Goal: Task Accomplishment & Management: Complete application form

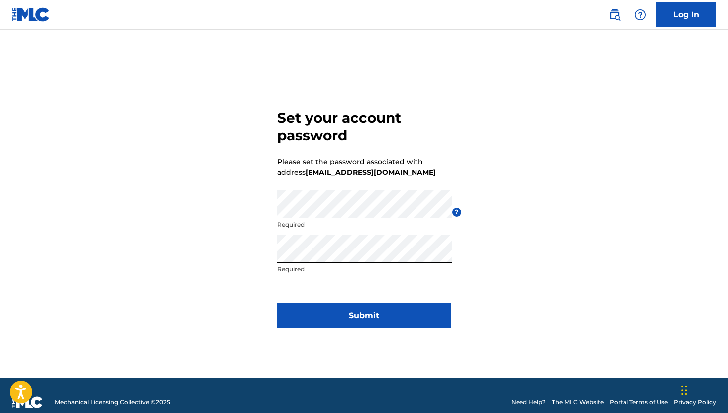
click at [345, 318] on button "Submit" at bounding box center [364, 315] width 174 height 25
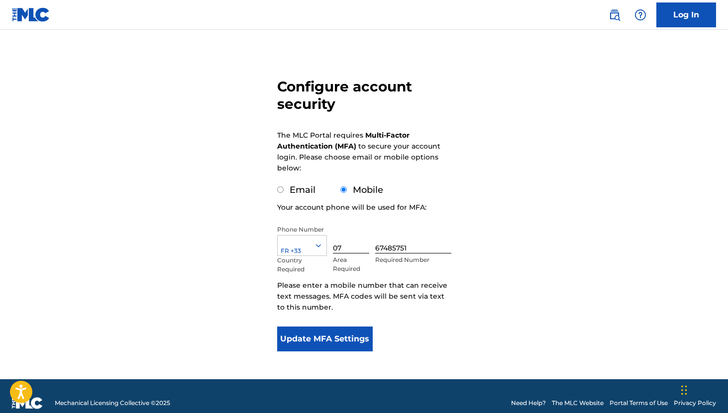
scroll to position [65, 0]
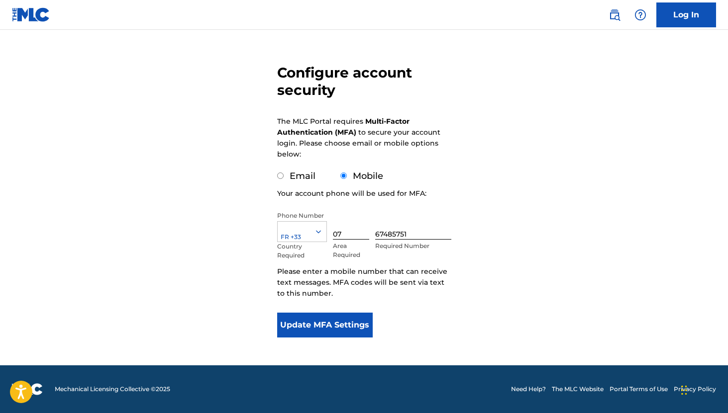
click at [358, 235] on input "07" at bounding box center [351, 225] width 37 height 28
click at [334, 234] on input "07" at bounding box center [351, 225] width 37 height 28
click at [338, 233] on input "07" at bounding box center [351, 225] width 37 height 28
click at [346, 232] on input "7" at bounding box center [351, 225] width 37 height 28
type input "7"
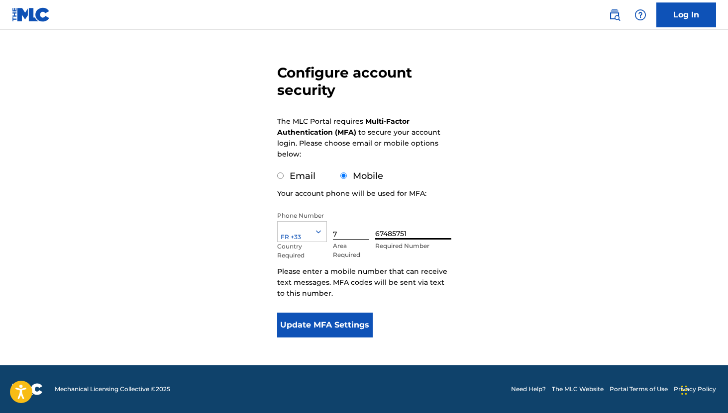
click at [375, 233] on input "67485751" at bounding box center [413, 225] width 76 height 28
click at [346, 234] on input "7" at bounding box center [351, 225] width 37 height 28
type input "07"
click at [582, 220] on div "Configure account security The MLC Portal requires Multi-Factor Authentication …" at bounding box center [364, 178] width 696 height 376
click at [336, 328] on button "Update MFA Settings" at bounding box center [325, 325] width 96 height 25
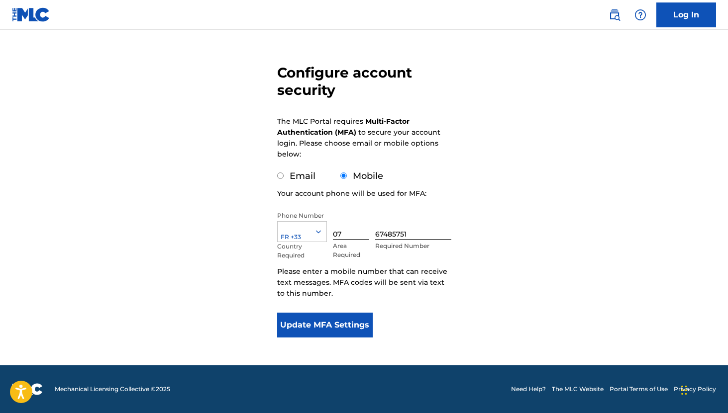
scroll to position [0, 0]
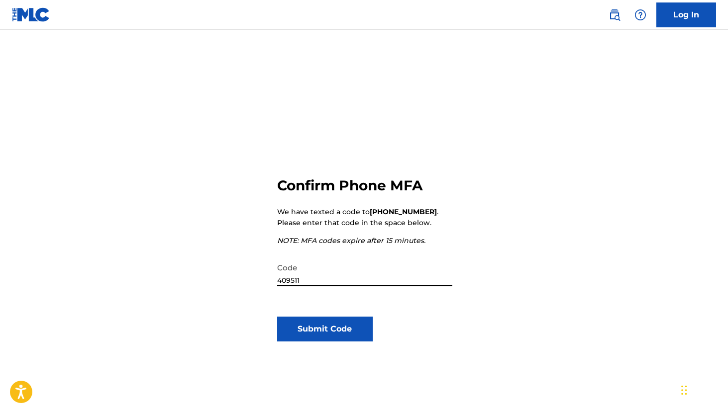
type input "409511"
click at [316, 335] on button "Submit Code" at bounding box center [325, 329] width 96 height 25
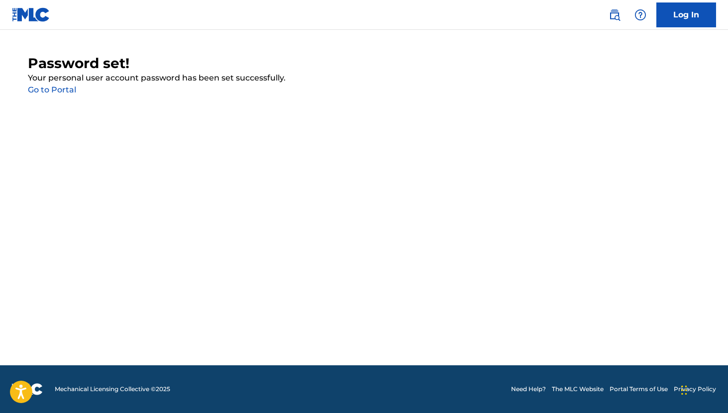
click at [62, 90] on link "Go to Portal" at bounding box center [52, 89] width 48 height 9
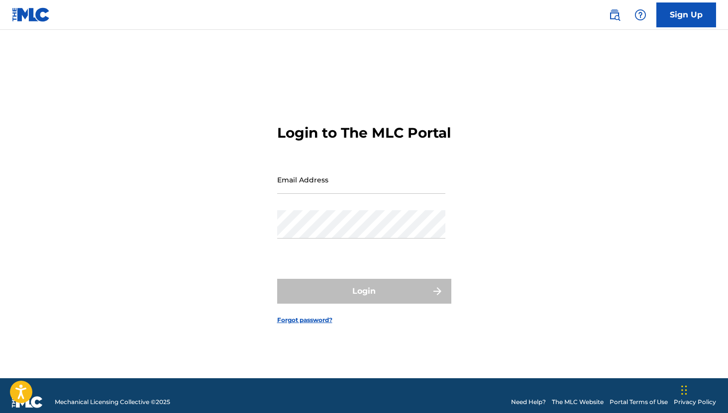
click at [321, 202] on div "Email Address" at bounding box center [361, 188] width 168 height 45
click at [321, 194] on input "Email Address" at bounding box center [361, 180] width 168 height 28
type input "[EMAIL_ADDRESS][DOMAIN_NAME]"
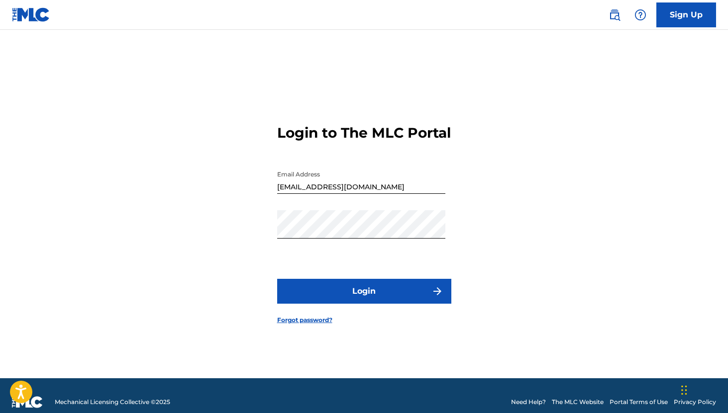
click at [393, 300] on button "Login" at bounding box center [364, 291] width 174 height 25
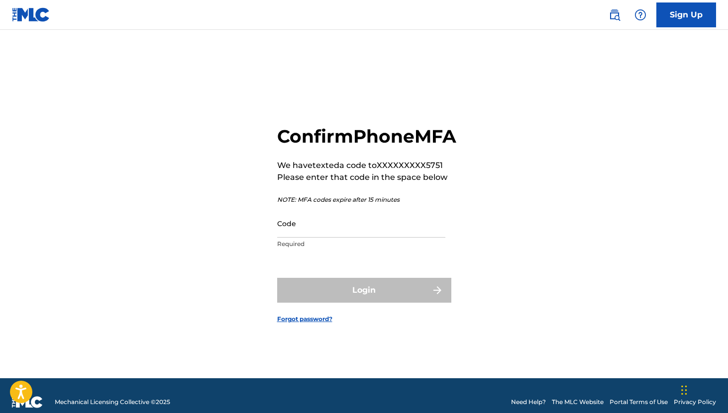
click at [332, 250] on div "Code Required" at bounding box center [361, 231] width 168 height 45
click at [332, 249] on div "Code Required" at bounding box center [361, 231] width 168 height 45
click at [331, 238] on input "Code" at bounding box center [361, 223] width 168 height 28
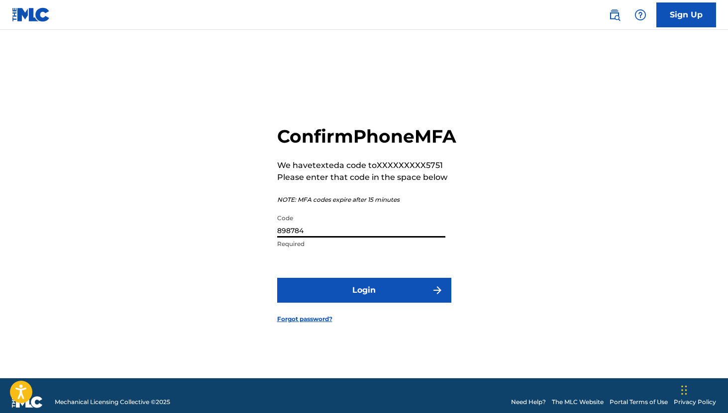
type input "898784"
click at [327, 302] on button "Login" at bounding box center [364, 290] width 174 height 25
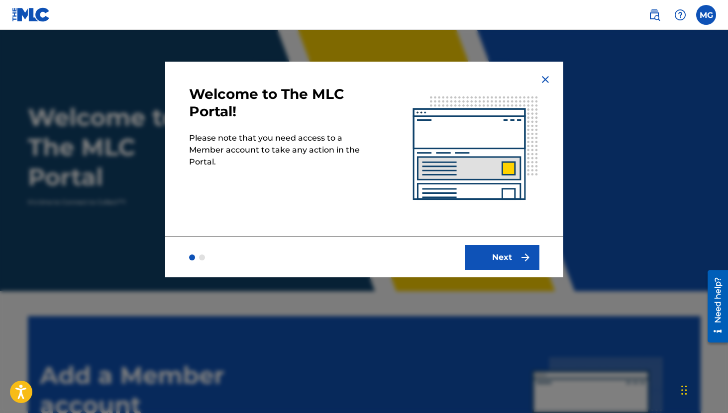
click at [514, 255] on button "Next" at bounding box center [502, 257] width 75 height 25
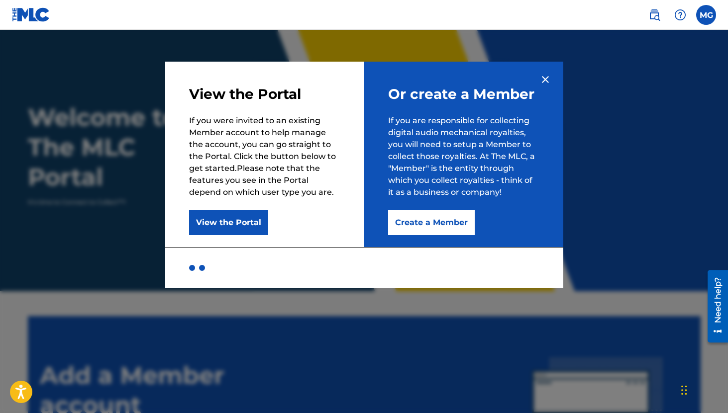
click at [422, 224] on button "Create a Member" at bounding box center [431, 222] width 87 height 25
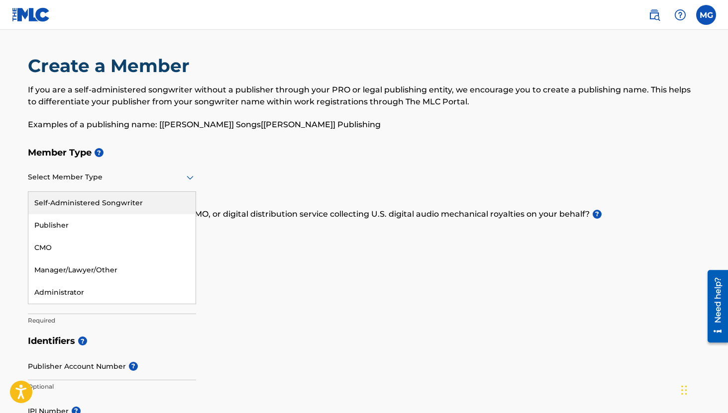
click at [144, 180] on div at bounding box center [112, 177] width 168 height 12
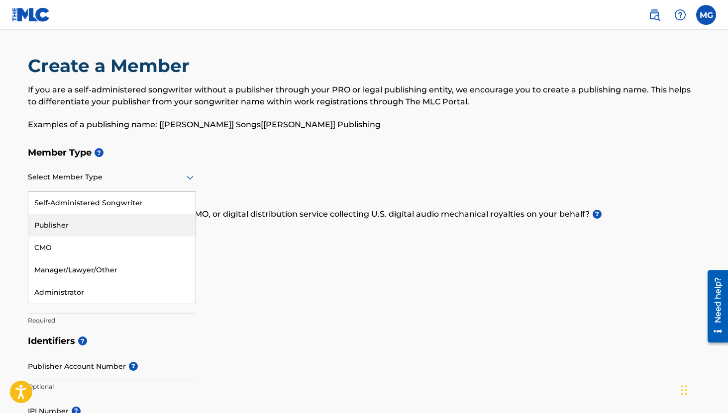
click at [116, 224] on div "Publisher" at bounding box center [111, 225] width 167 height 22
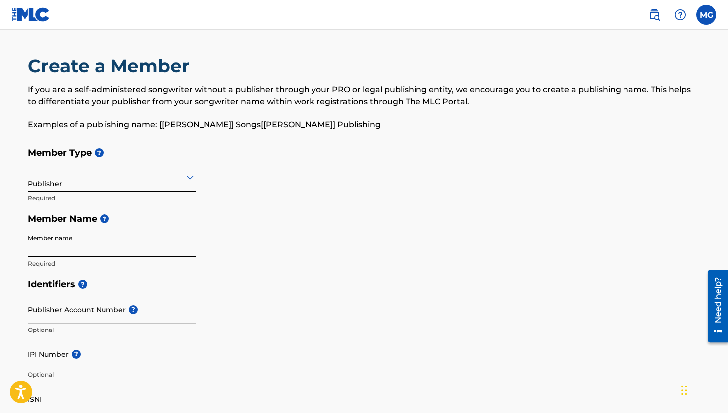
click at [76, 250] on input "Member name" at bounding box center [112, 243] width 168 height 28
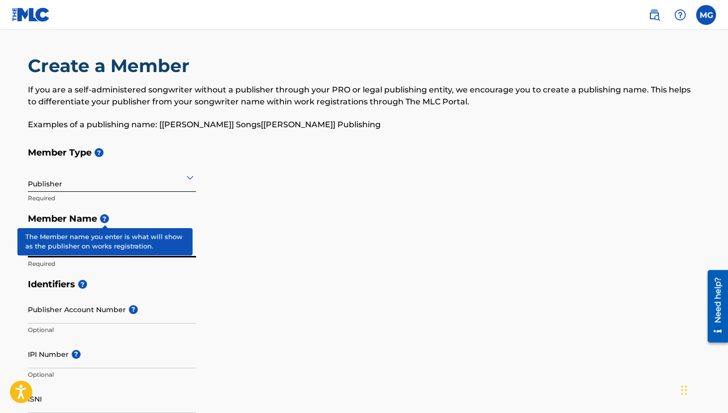
click at [108, 216] on span "?" at bounding box center [104, 218] width 9 height 9
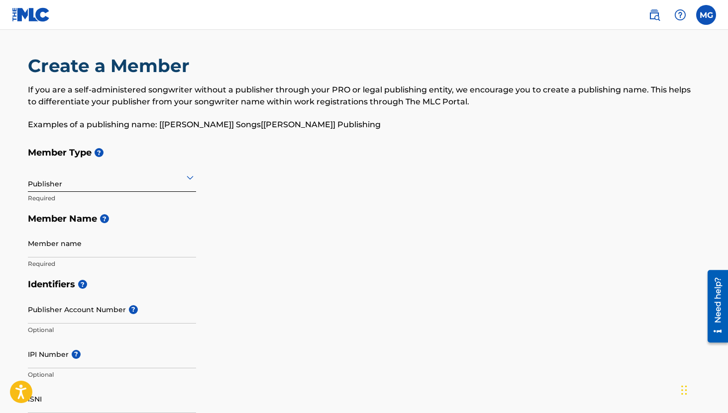
click at [127, 201] on p "Required" at bounding box center [112, 198] width 168 height 9
click at [99, 256] on input "Member name" at bounding box center [112, 243] width 168 height 28
type input "DAYSNIGHT PUBLISHING"
click at [218, 283] on h5 "Identifiers ?" at bounding box center [364, 284] width 673 height 21
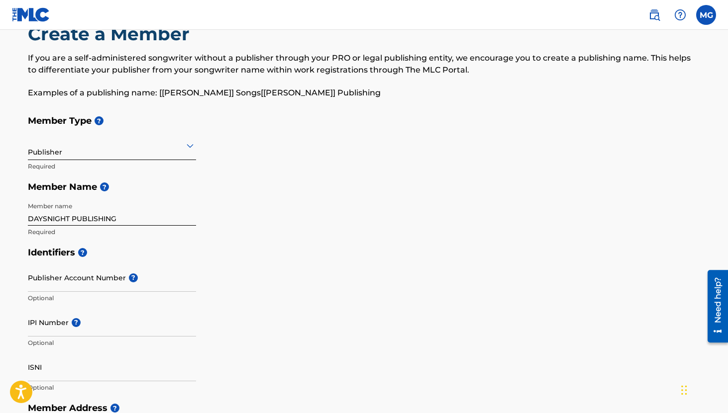
scroll to position [40, 0]
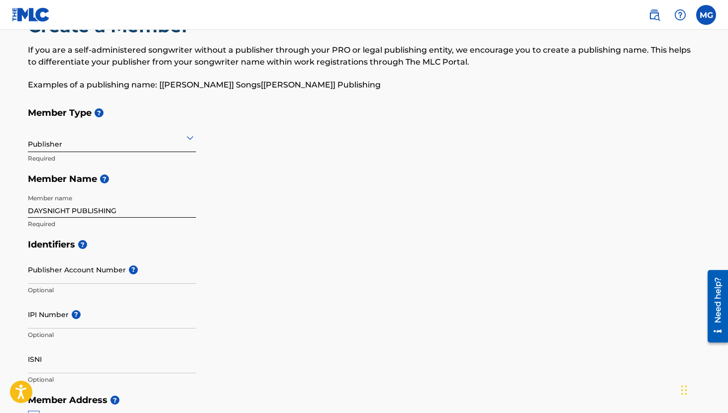
click at [91, 269] on input "Publisher Account Number ?" at bounding box center [112, 270] width 168 height 28
click at [141, 240] on h5 "Identifiers ?" at bounding box center [364, 244] width 673 height 21
click at [392, 225] on div "Member Type ? Publisher Required Member Name ? Member name DAYSNIGHT PUBLISHING…" at bounding box center [364, 168] width 673 height 132
click at [50, 270] on input "Publisher Account Number ?" at bounding box center [112, 270] width 168 height 28
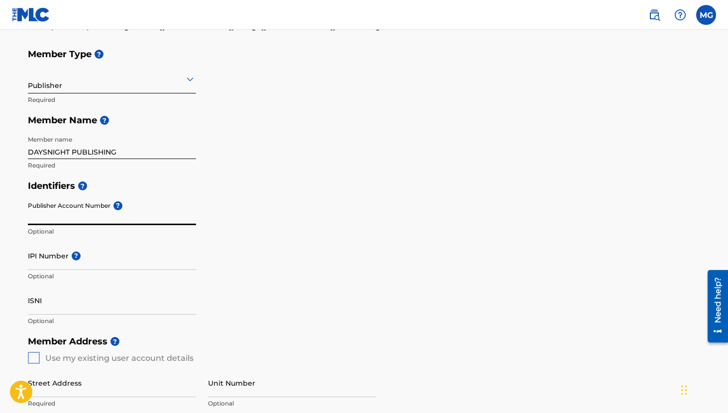
scroll to position [100, 0]
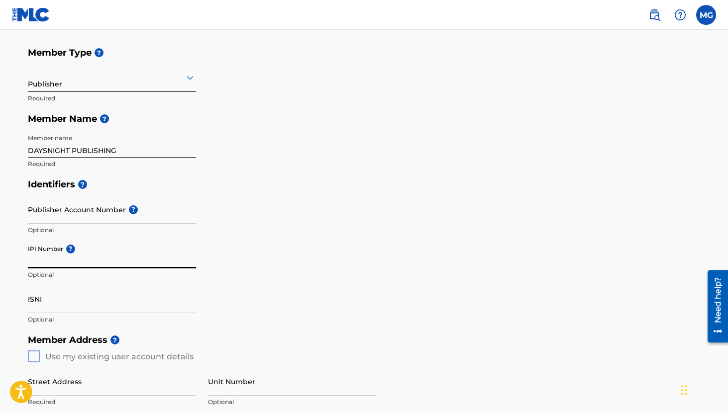
click at [143, 265] on input "IPI Number ?" at bounding box center [112, 254] width 168 height 28
paste input "1248936810"
type input "1248936810"
click at [162, 214] on input "Publisher Account Number ?" at bounding box center [112, 210] width 168 height 28
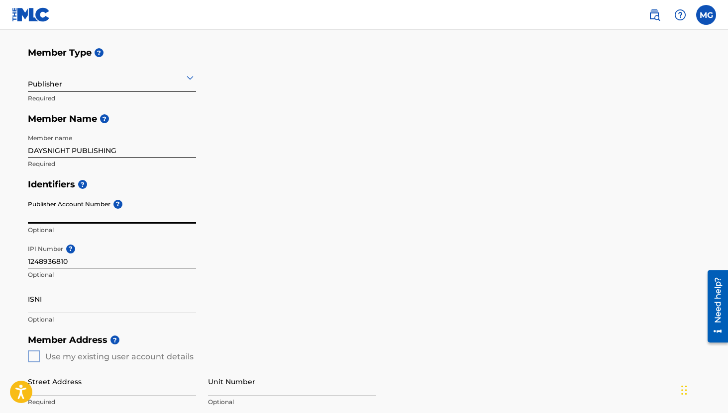
paste input "1914631"
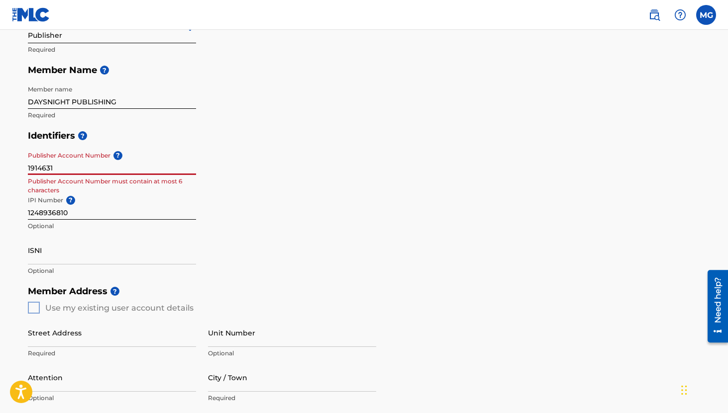
scroll to position [159, 0]
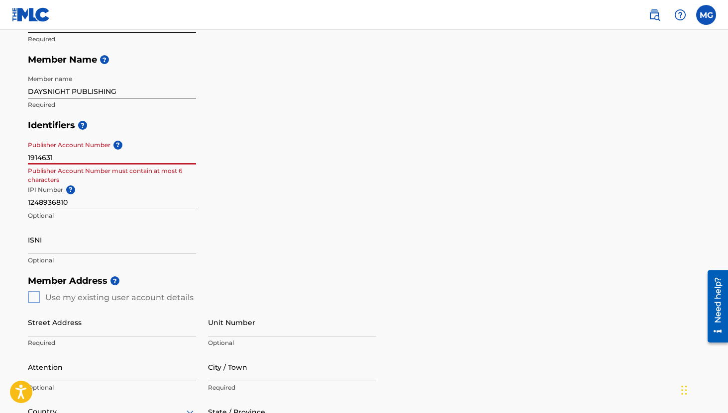
type input "1914631"
click at [99, 247] on input "ISNI" at bounding box center [112, 240] width 168 height 28
click at [80, 162] on input "1914631" at bounding box center [112, 150] width 168 height 28
click at [91, 159] on input "1914631" at bounding box center [112, 150] width 168 height 28
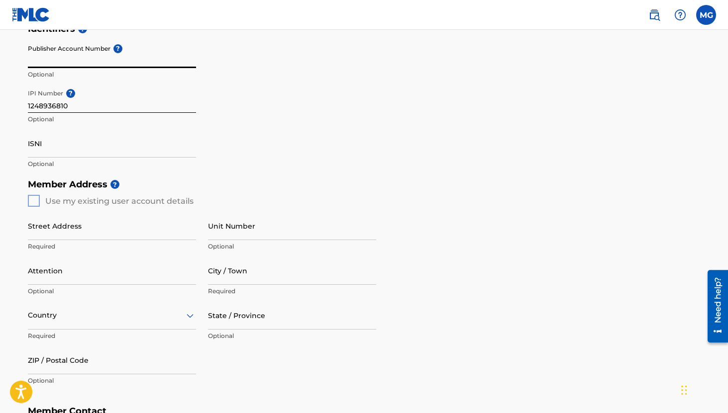
scroll to position [257, 0]
click at [63, 240] on div "Street Address Required" at bounding box center [112, 233] width 168 height 45
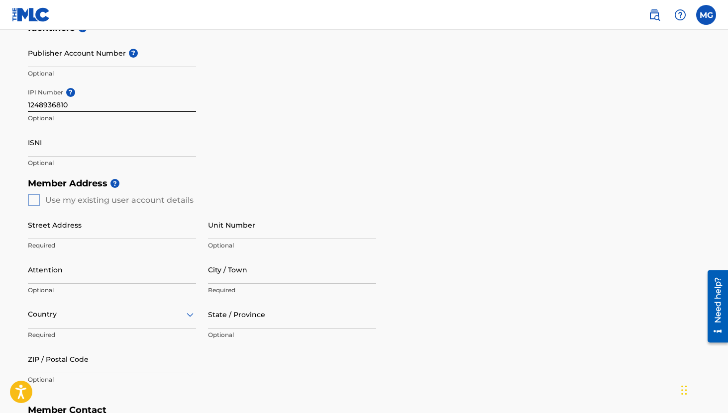
click at [66, 228] on input "Street Address" at bounding box center [112, 225] width 168 height 28
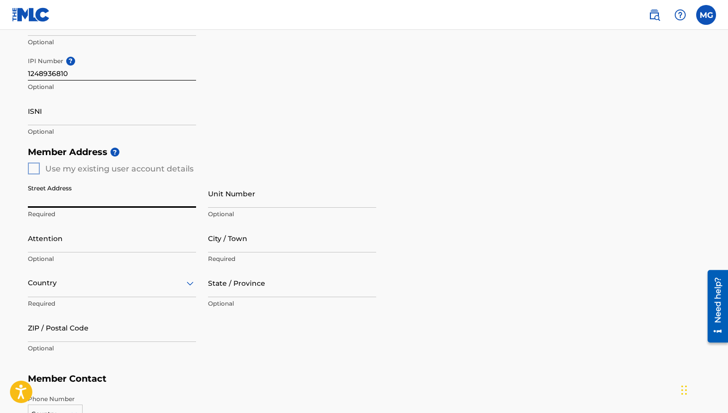
scroll to position [292, 0]
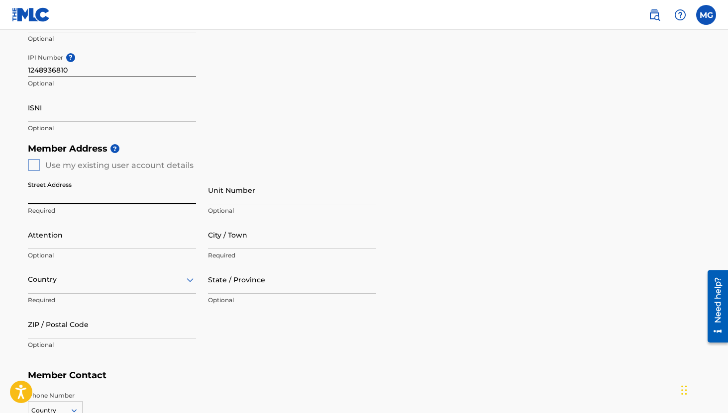
click at [32, 166] on div "Member Address ? Use my existing user account details Street Address Required U…" at bounding box center [364, 251] width 673 height 227
click at [44, 199] on input "Street Address" at bounding box center [112, 190] width 168 height 28
type input "[STREET_ADDRESS][PERSON_NAME]"
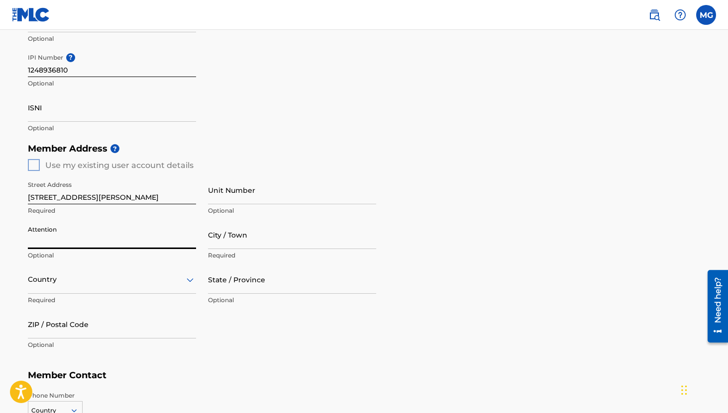
click at [54, 246] on input "Attention" at bounding box center [112, 235] width 168 height 28
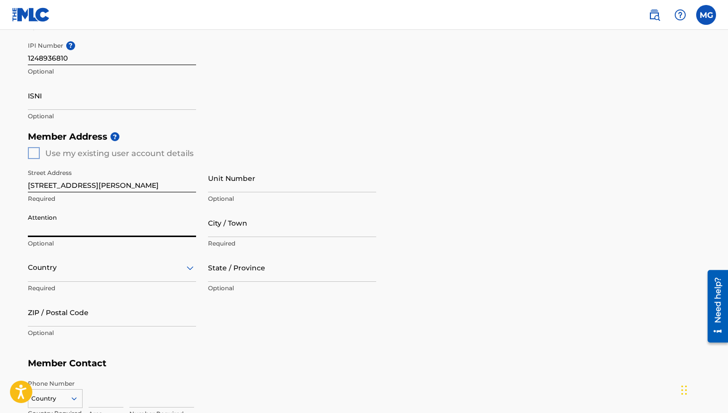
scroll to position [305, 0]
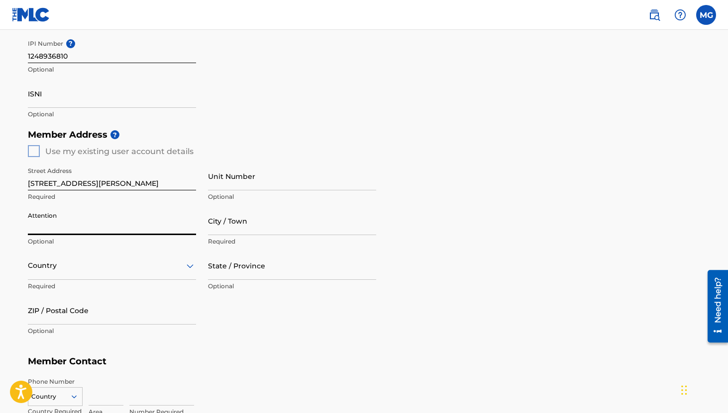
click at [248, 224] on input "City / Town" at bounding box center [292, 221] width 168 height 28
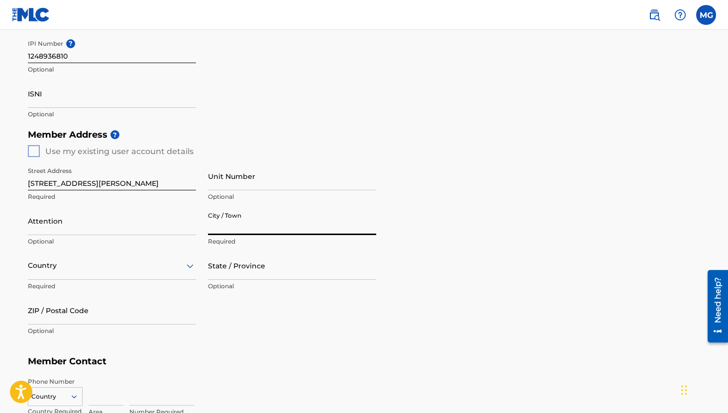
type input "[GEOGRAPHIC_DATA]"
type input "93400"
click at [218, 310] on div "Street Address [STREET_ADDRESS][PERSON_NAME] Required Unit Number Optional Atte…" at bounding box center [202, 251] width 348 height 189
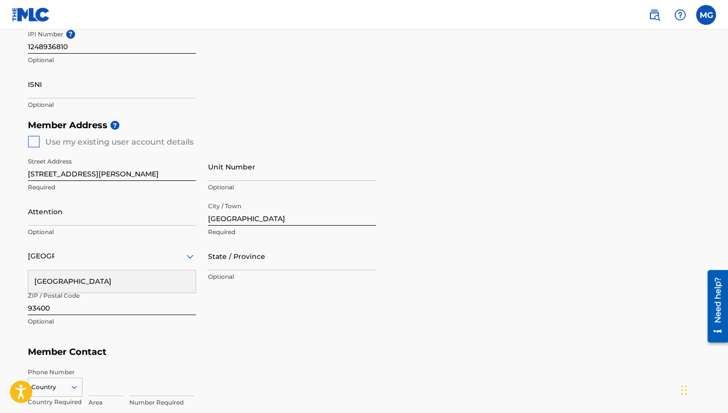
scroll to position [331, 0]
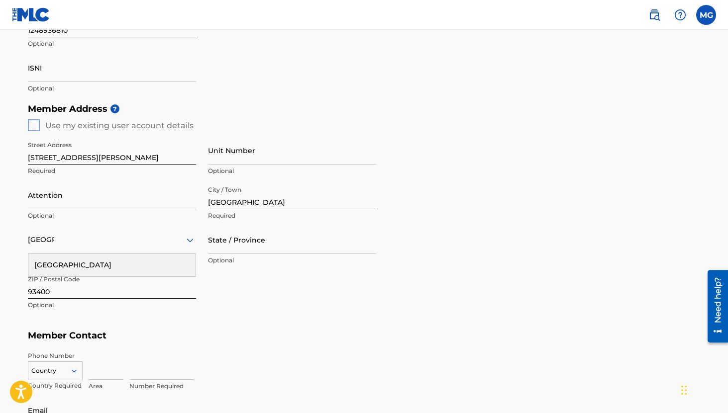
click at [98, 311] on div "ZIP / Postal Code 93400 Optional" at bounding box center [112, 293] width 168 height 45
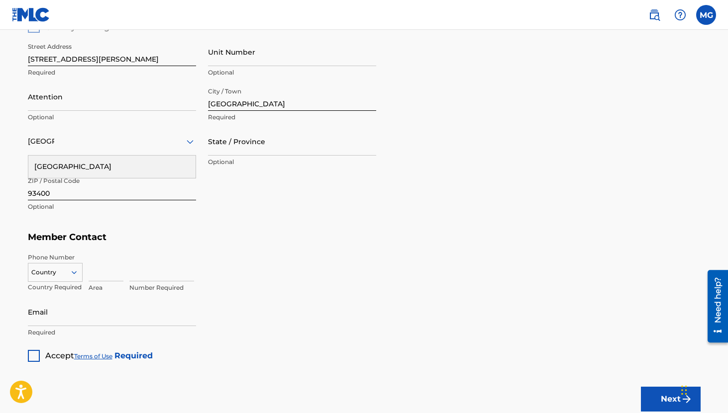
click at [62, 269] on div "Country" at bounding box center [55, 270] width 55 height 15
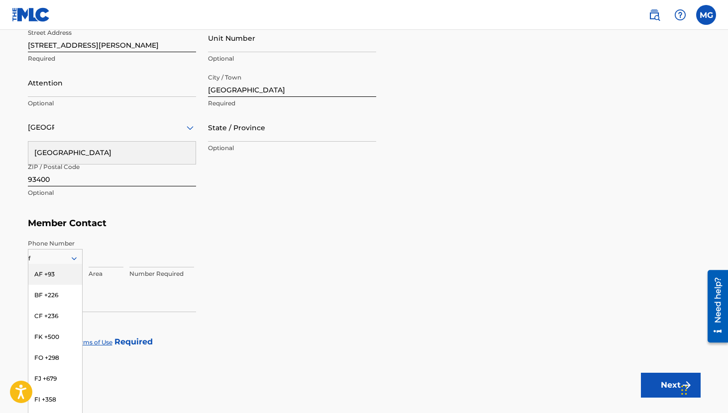
type input "fr"
click at [64, 278] on div "FR +33" at bounding box center [55, 274] width 54 height 21
click at [102, 258] on input at bounding box center [106, 253] width 35 height 28
type input "07"
click at [145, 256] on input at bounding box center [161, 253] width 65 height 28
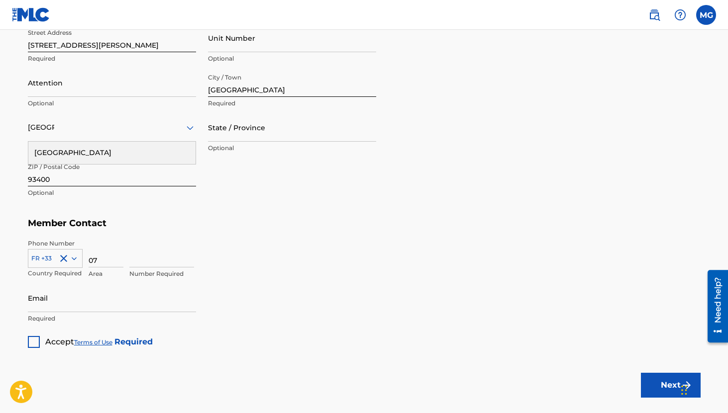
type input "67485751"
click at [112, 301] on input "Email" at bounding box center [112, 298] width 168 height 28
type input "[EMAIL_ADDRESS][DOMAIN_NAME]"
click at [31, 343] on div at bounding box center [34, 342] width 12 height 12
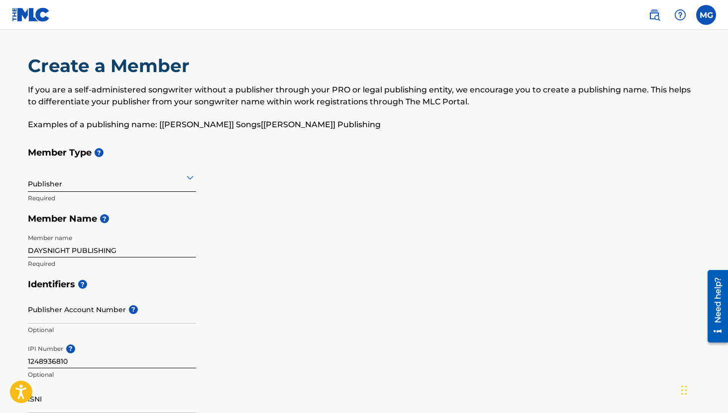
scroll to position [500, 0]
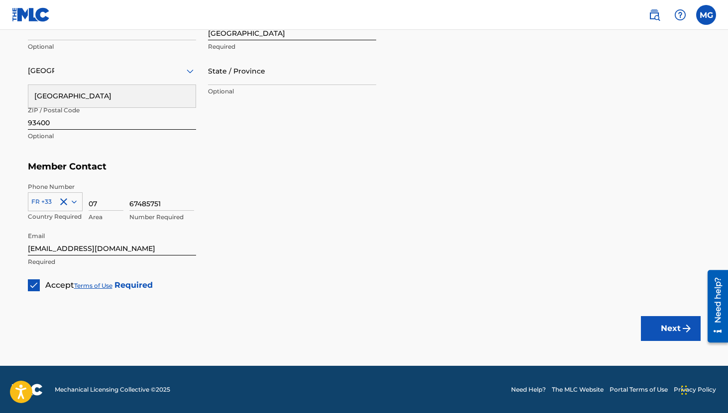
click at [663, 332] on button "Next" at bounding box center [671, 328] width 60 height 25
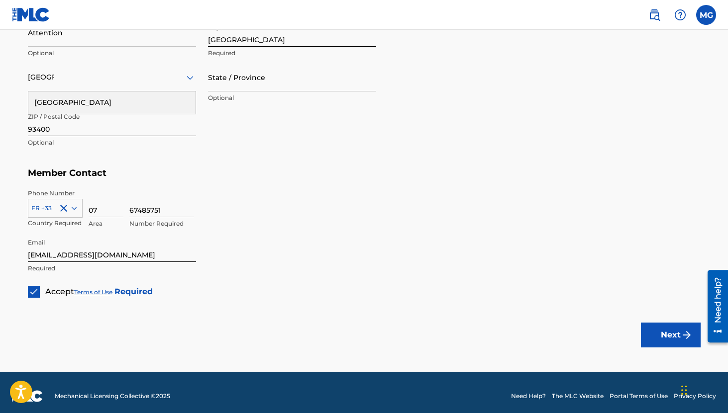
scroll to position [493, 0]
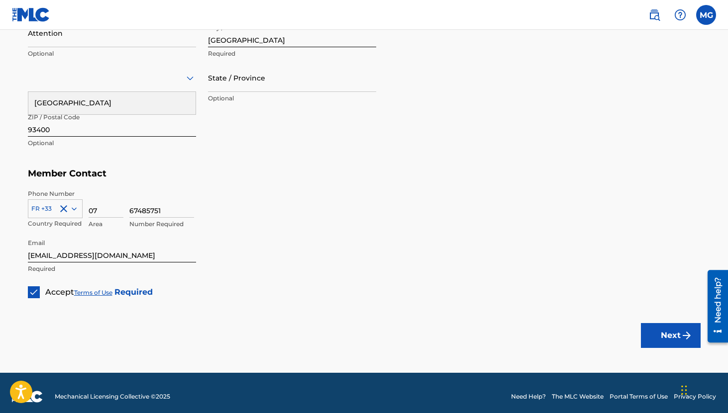
click at [666, 341] on button "Next" at bounding box center [671, 335] width 60 height 25
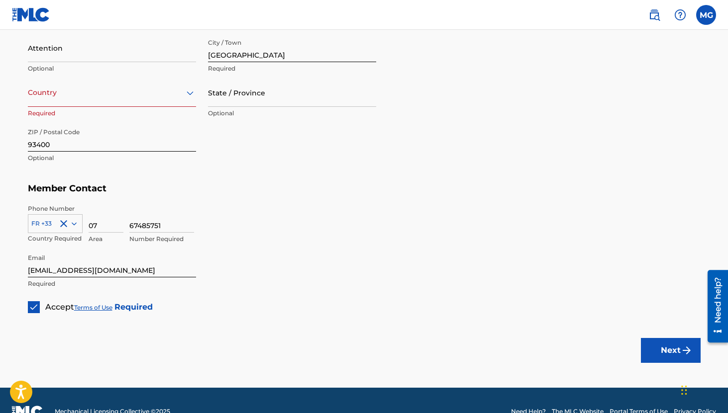
scroll to position [469, 0]
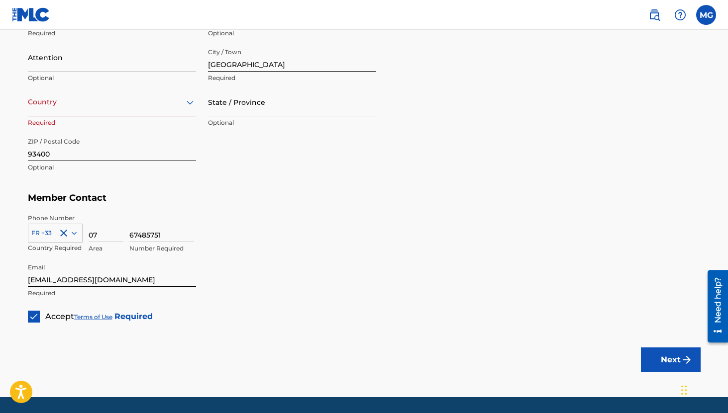
click at [190, 103] on icon at bounding box center [190, 102] width 7 height 4
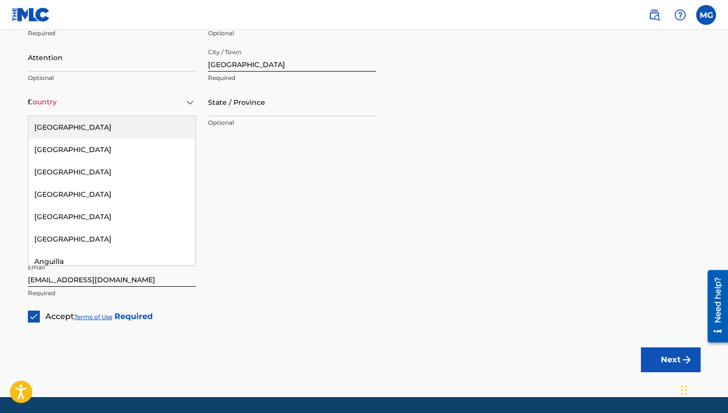
type input "fr"
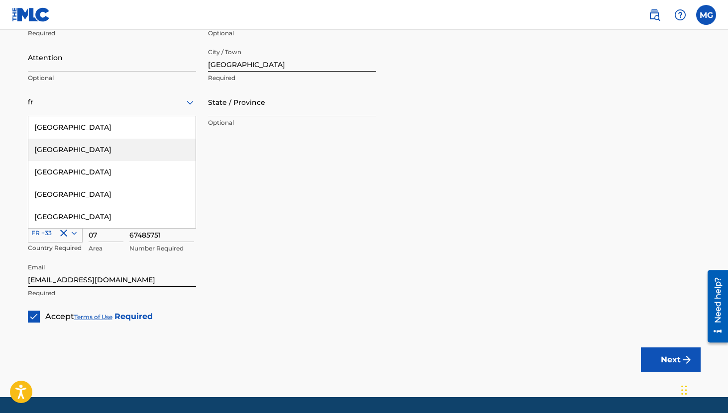
click at [87, 151] on div "[GEOGRAPHIC_DATA]" at bounding box center [111, 150] width 167 height 22
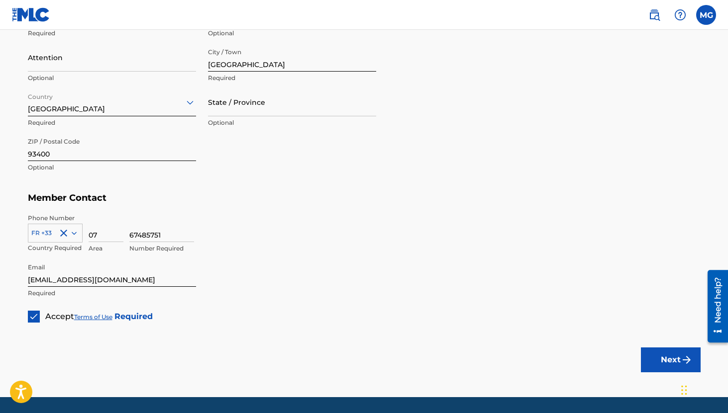
click at [672, 367] on button "Next" at bounding box center [671, 360] width 60 height 25
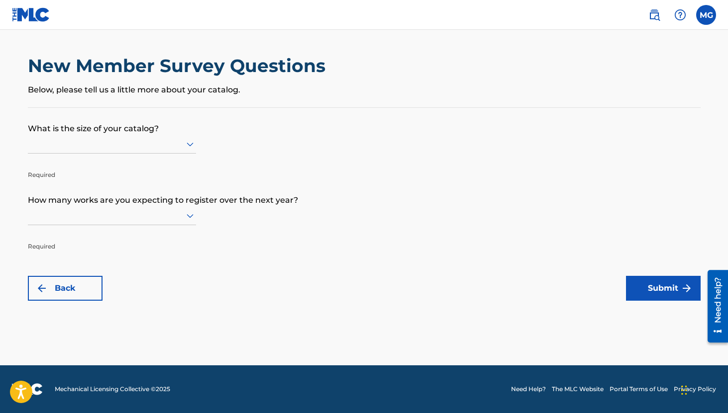
click at [187, 139] on icon at bounding box center [190, 144] width 12 height 12
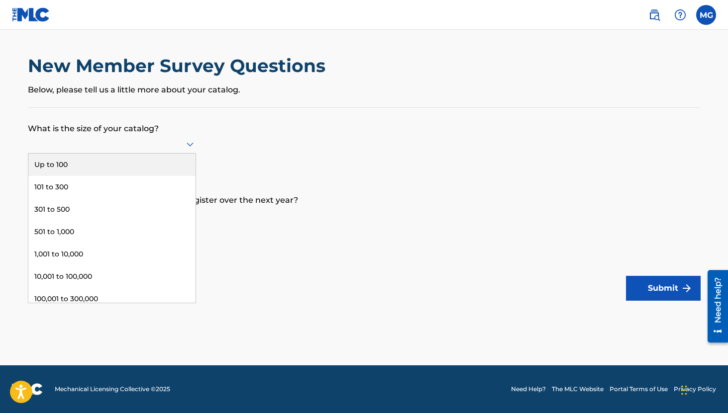
click at [165, 158] on div "Up to 100" at bounding box center [111, 165] width 167 height 22
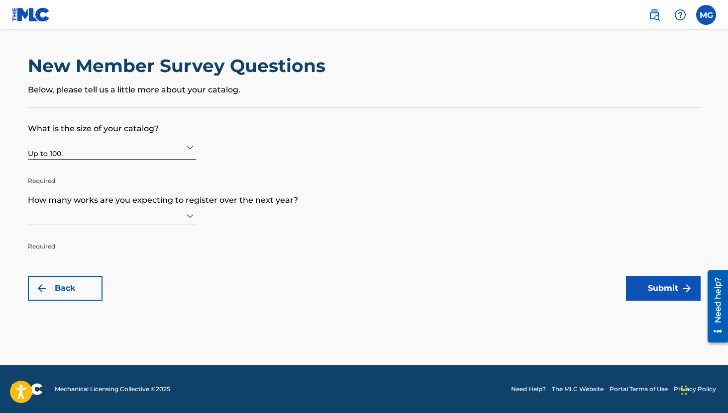
click at [191, 217] on icon at bounding box center [190, 216] width 7 height 4
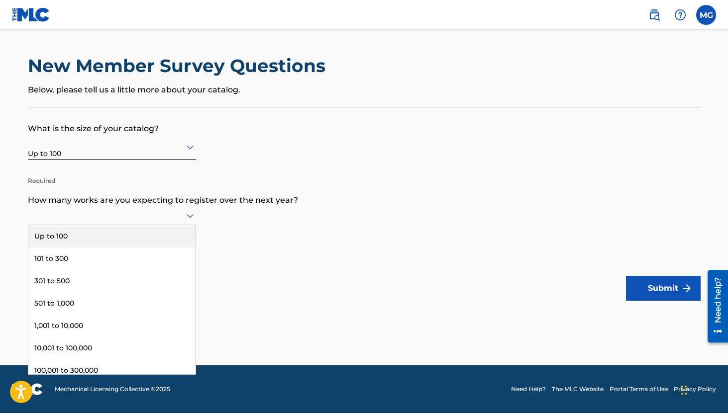
click at [169, 232] on div "Up to 100" at bounding box center [111, 236] width 167 height 22
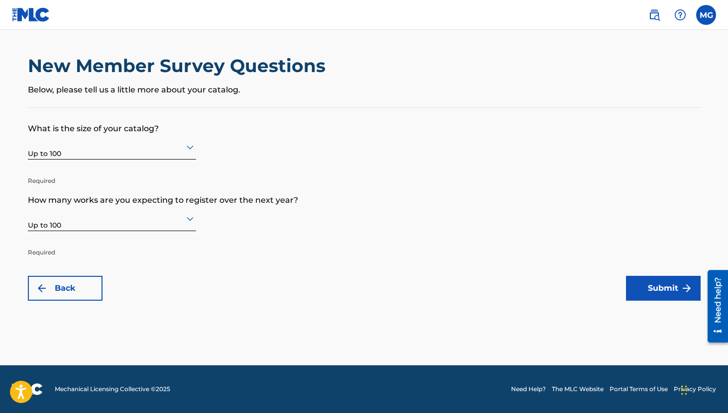
click at [239, 260] on form "What is the size of your catalog? Up to 100 Required How many works are you exp…" at bounding box center [364, 204] width 673 height 193
click at [647, 284] on button "Submit" at bounding box center [663, 288] width 75 height 25
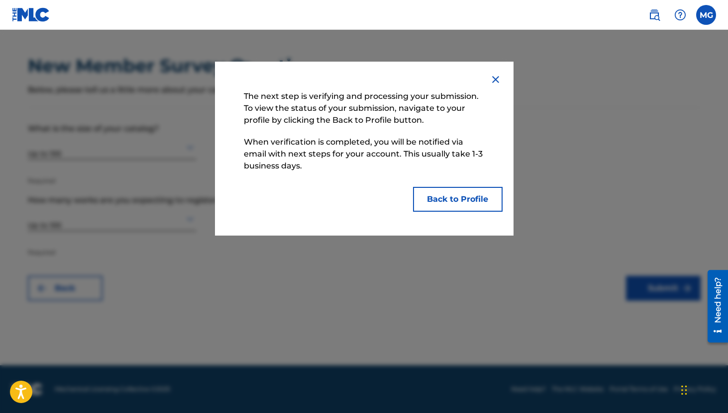
click at [454, 205] on button "Back to Profile" at bounding box center [458, 199] width 90 height 25
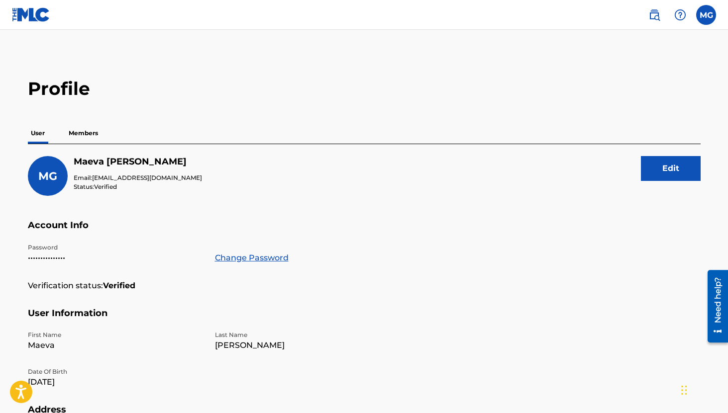
click at [86, 134] on p "Members" at bounding box center [83, 133] width 35 height 21
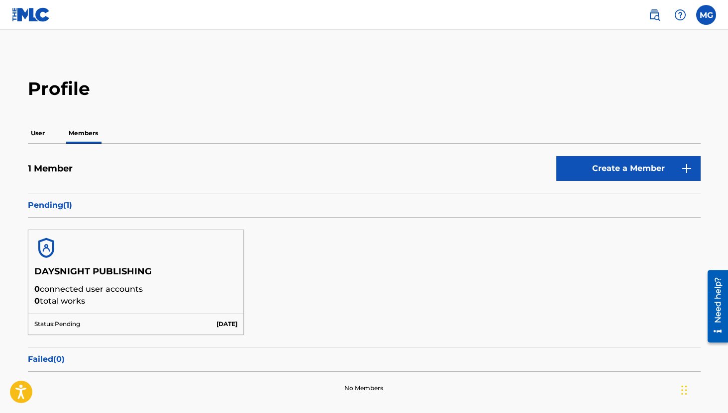
click at [34, 135] on p "User" at bounding box center [38, 133] width 20 height 21
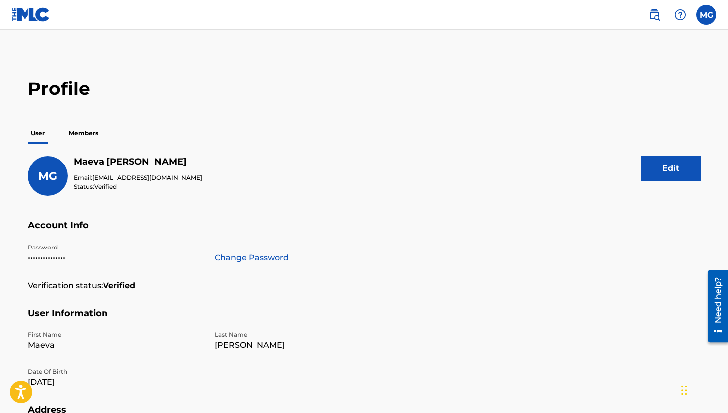
click at [708, 16] on label at bounding box center [706, 15] width 20 height 20
click at [706, 15] on input "MG [PERSON_NAME] [EMAIL_ADDRESS][DOMAIN_NAME] Notification Preferences Profile …" at bounding box center [706, 15] width 0 height 0
click at [656, 11] on img at bounding box center [654, 15] width 12 height 12
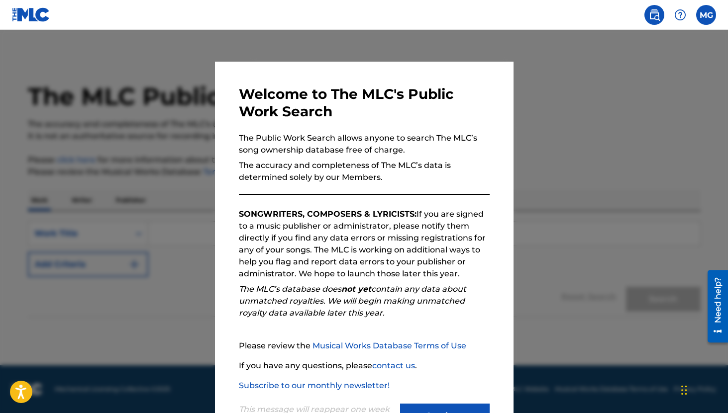
scroll to position [42, 0]
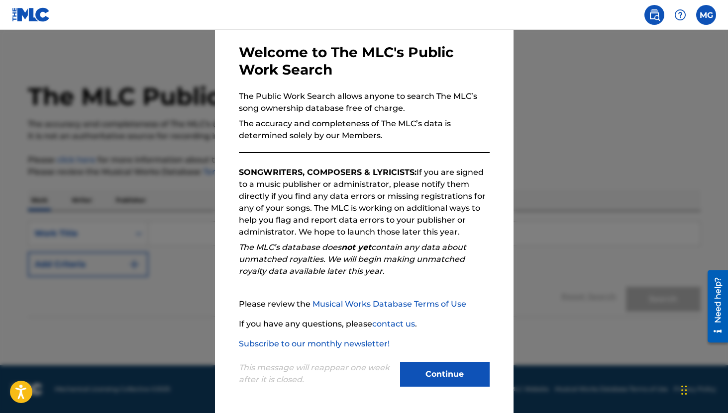
click at [401, 145] on div "Welcome to The MLC's Public Work Search The Public Work Search allows anyone to…" at bounding box center [364, 217] width 251 height 346
click at [345, 127] on p "The accuracy and completeness of The MLC’s data is determined solely by our Mem…" at bounding box center [364, 130] width 251 height 24
click at [449, 379] on button "Continue" at bounding box center [445, 374] width 90 height 25
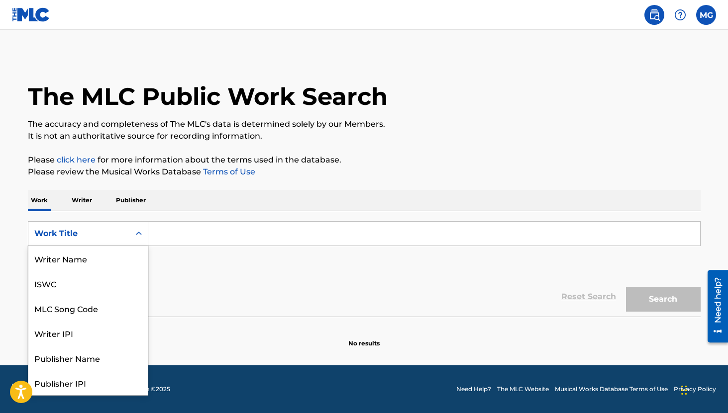
click at [116, 231] on div "Work Title" at bounding box center [79, 234] width 90 height 12
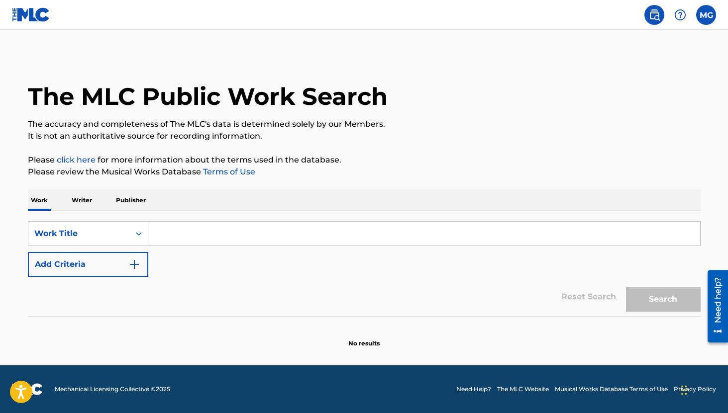
click at [116, 231] on div "Work Title" at bounding box center [79, 234] width 90 height 12
click at [191, 230] on input "Search Form" at bounding box center [424, 234] width 552 height 24
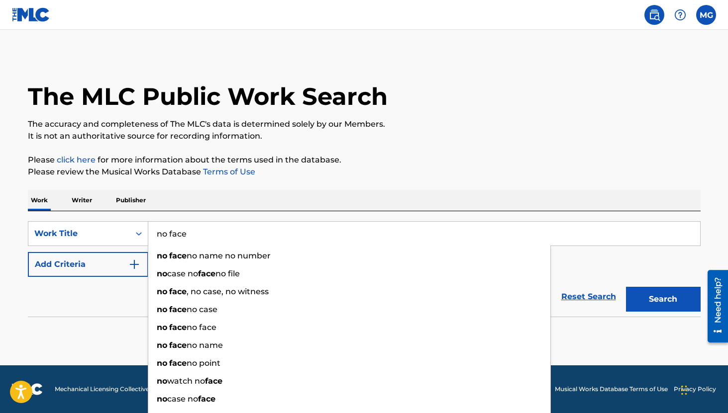
type input "no face"
click at [626, 287] on button "Search" at bounding box center [663, 299] width 75 height 25
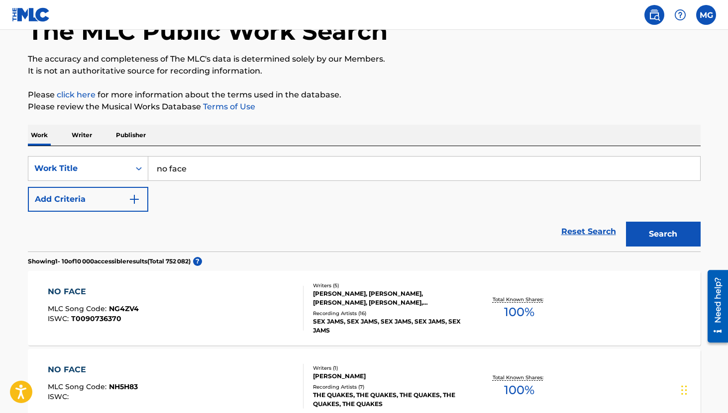
scroll to position [66, 0]
click at [137, 198] on img "Search Form" at bounding box center [134, 199] width 12 height 12
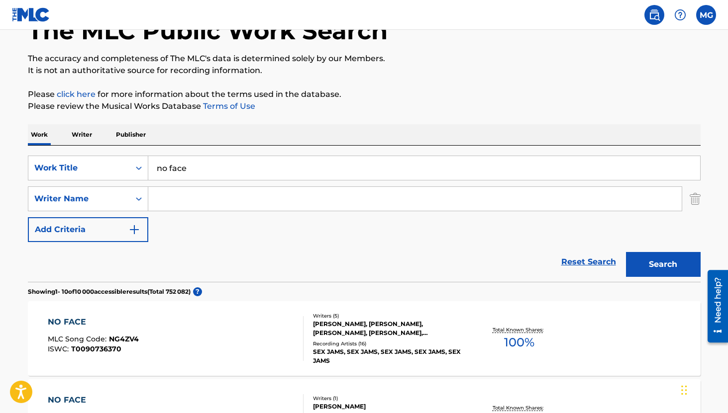
click at [174, 196] on input "Search Form" at bounding box center [414, 199] width 533 height 24
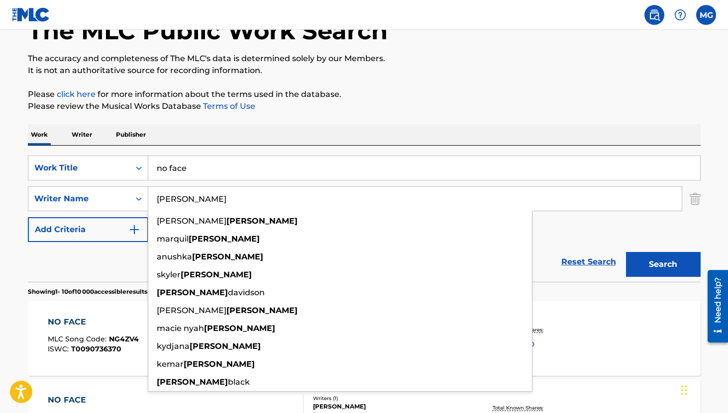
type input "[PERSON_NAME]"
click at [626, 252] on button "Search" at bounding box center [663, 264] width 75 height 25
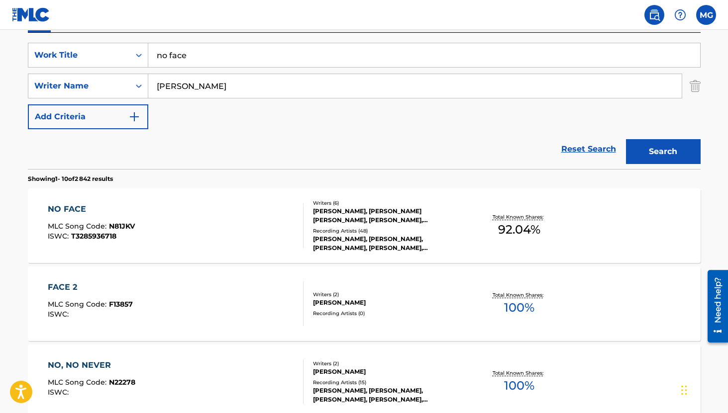
scroll to position [181, 0]
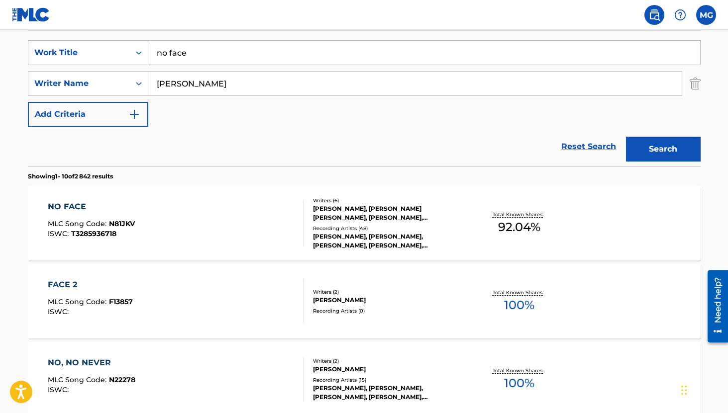
click at [457, 232] on div "Recording Artists ( 48 )" at bounding box center [388, 228] width 150 height 7
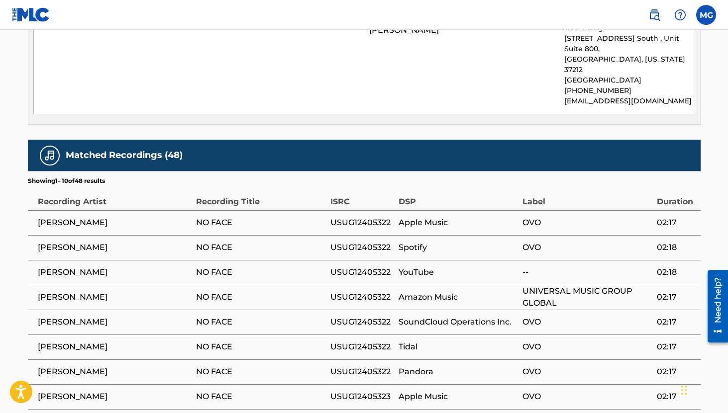
scroll to position [1120, 0]
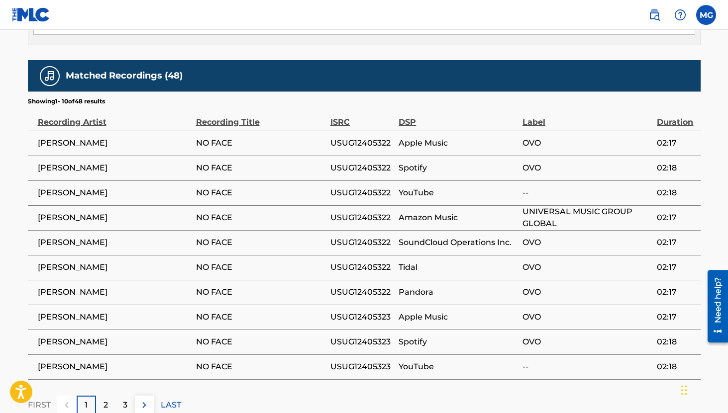
click at [101, 396] on div "2" at bounding box center [105, 405] width 19 height 19
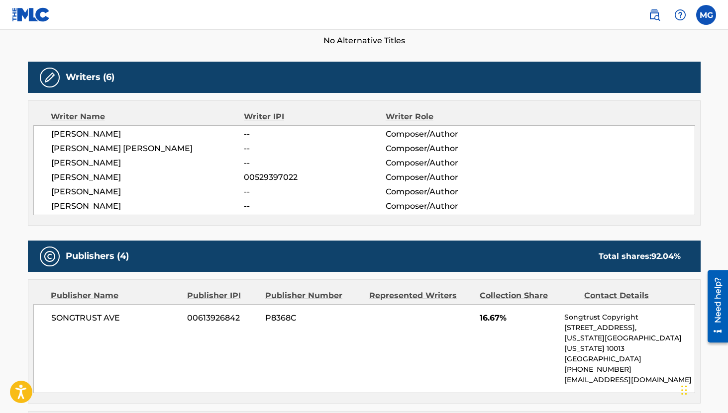
scroll to position [285, 0]
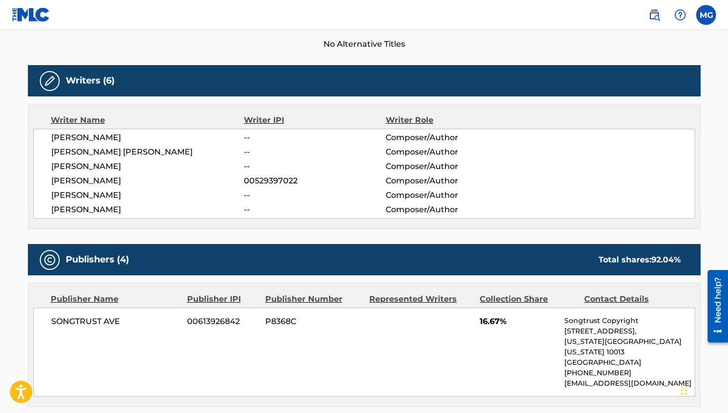
click at [47, 71] on div at bounding box center [50, 81] width 20 height 20
click at [51, 78] on img at bounding box center [50, 81] width 12 height 12
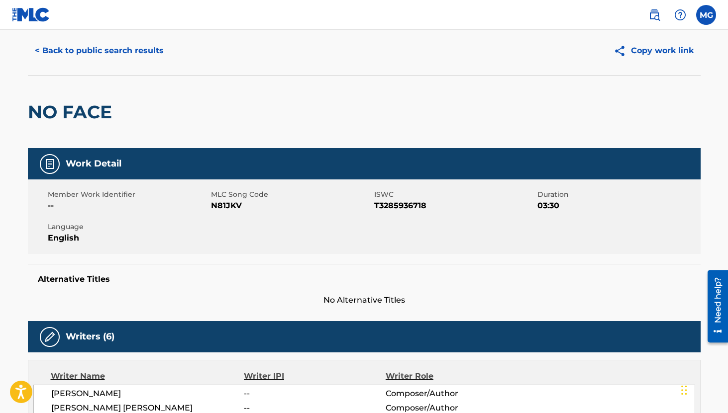
scroll to position [0, 0]
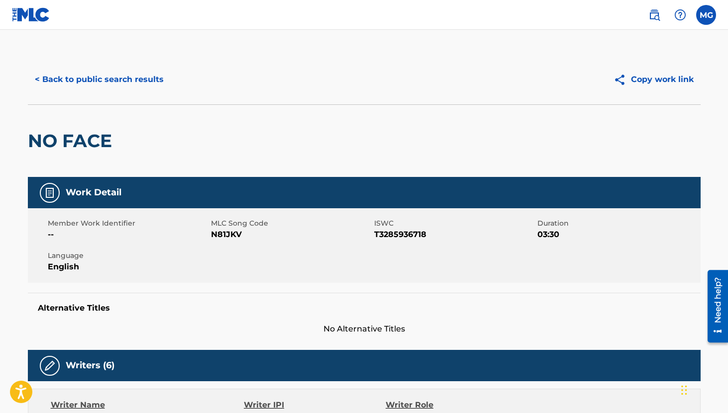
click at [716, 297] on div "Need help?" at bounding box center [717, 300] width 13 height 46
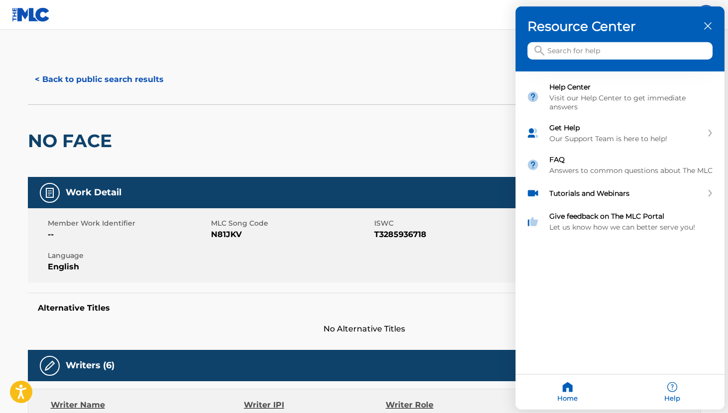
click at [441, 5] on div at bounding box center [364, 206] width 728 height 413
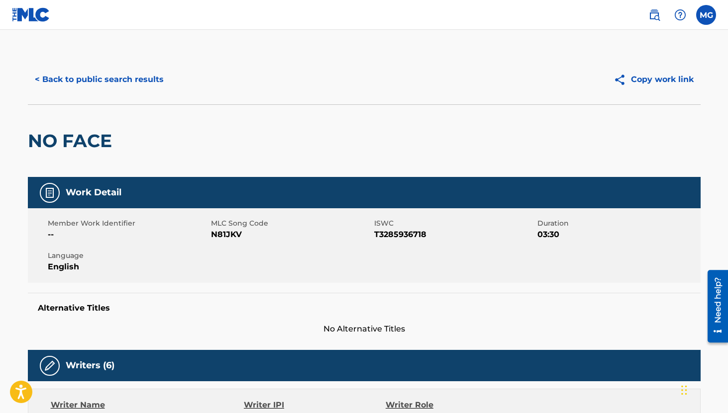
click at [703, 16] on label at bounding box center [706, 15] width 20 height 20
click at [706, 15] on input "MG [PERSON_NAME] [EMAIL_ADDRESS][DOMAIN_NAME] Notification Preferences Profile …" at bounding box center [706, 15] width 0 height 0
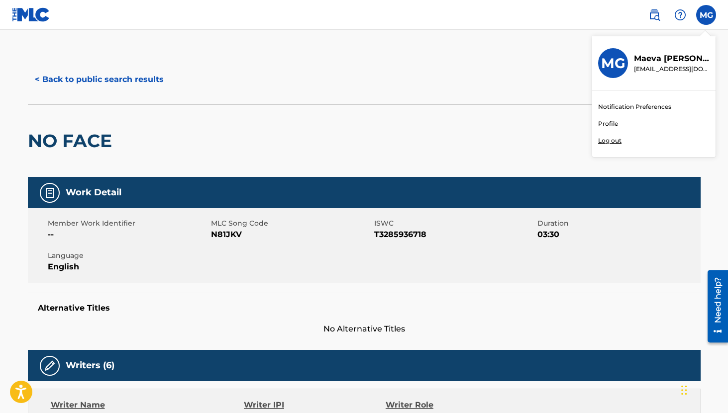
click at [609, 126] on link "Profile" at bounding box center [608, 123] width 20 height 9
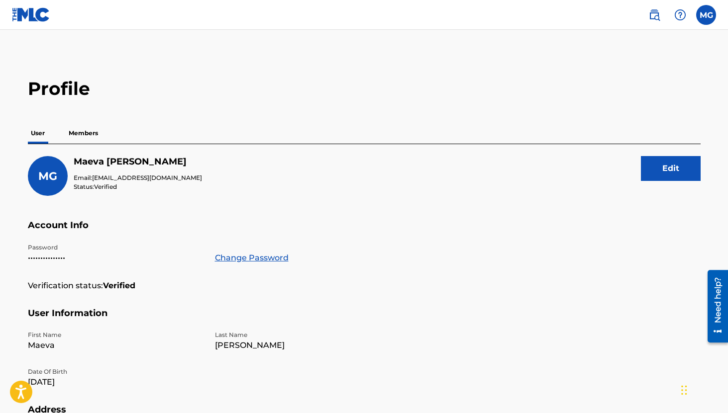
click at [80, 121] on div "Profile User Members MG [PERSON_NAME] Email: [EMAIL_ADDRESS][DOMAIN_NAME] Statu…" at bounding box center [364, 338] width 696 height 520
click at [79, 138] on p "Members" at bounding box center [83, 133] width 35 height 21
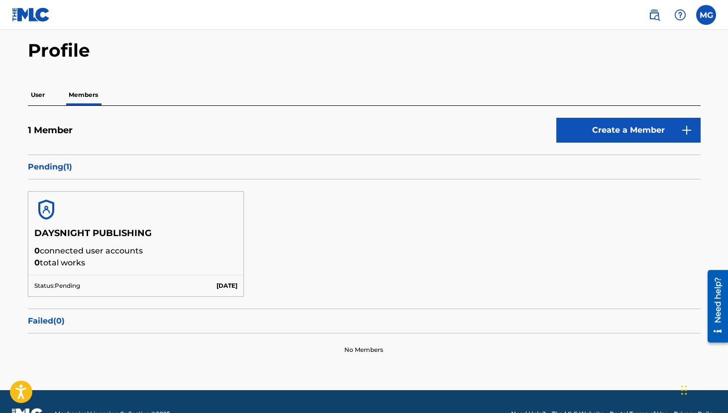
scroll to position [63, 0]
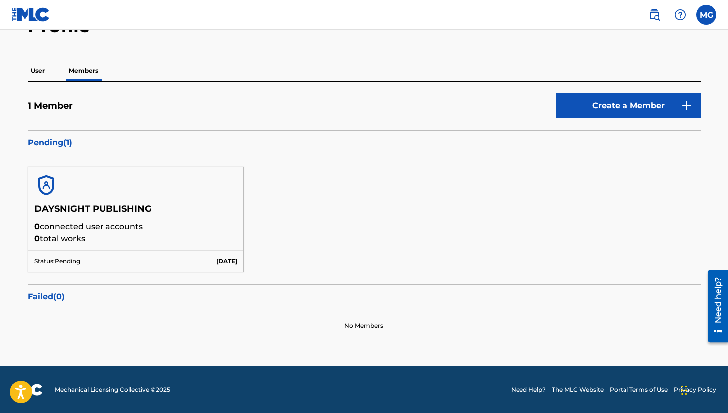
click at [132, 208] on h5 "DAYSNIGHT PUBLISHING" at bounding box center [135, 211] width 203 height 17
